Goal: Find specific page/section: Find specific page/section

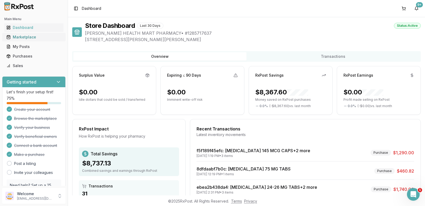
click at [19, 36] on div "Marketplace" at bounding box center [33, 36] width 55 height 5
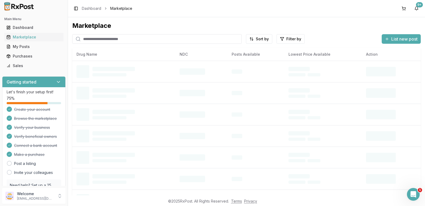
click at [82, 39] on input "search" at bounding box center [156, 39] width 169 height 10
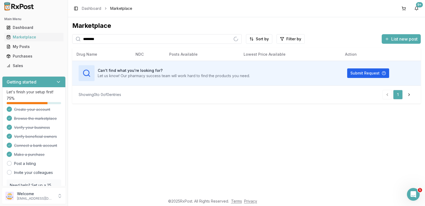
type input "********"
